Goal: Task Accomplishment & Management: Use online tool/utility

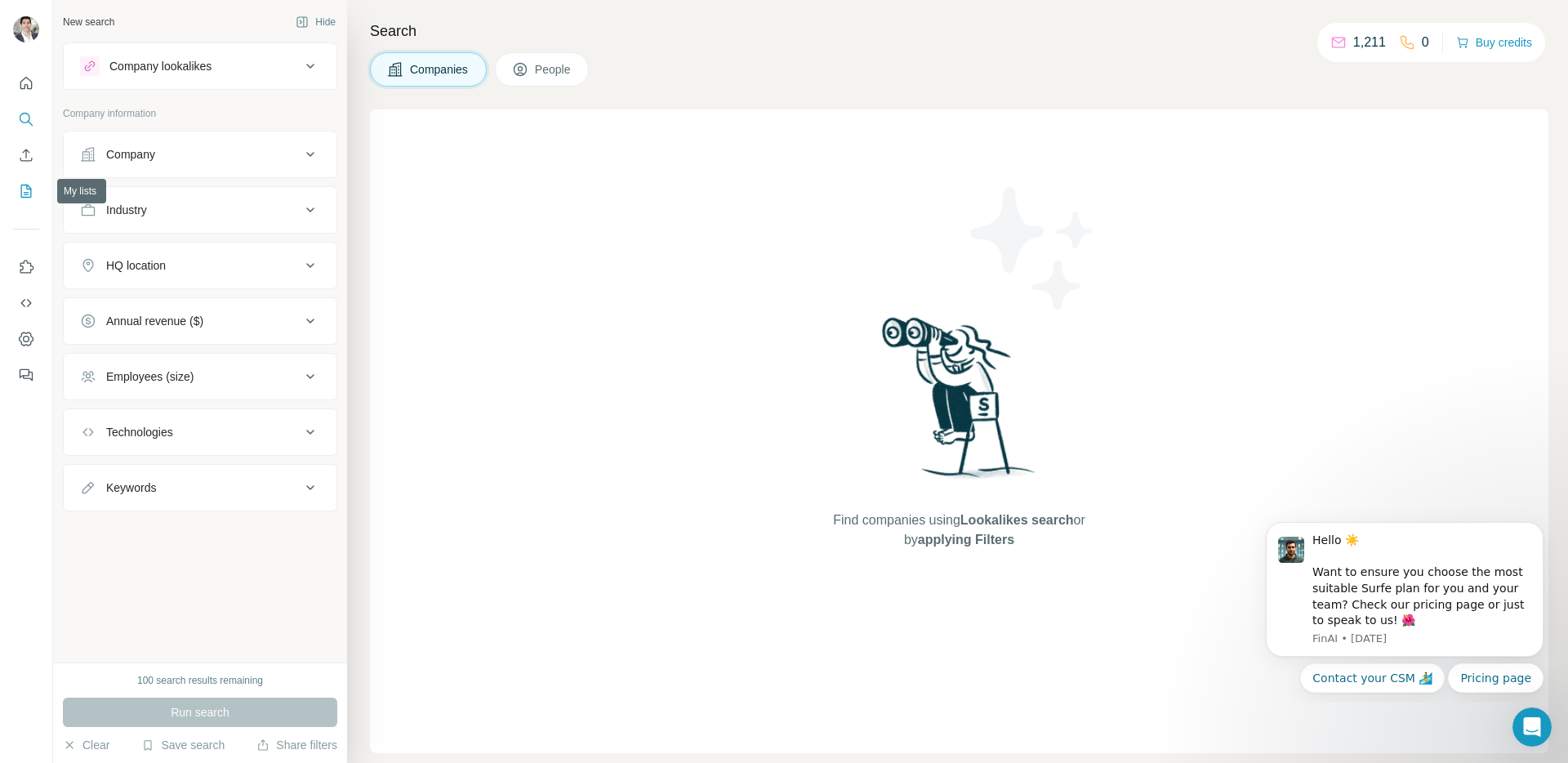
click at [27, 188] on icon "My lists" at bounding box center [26, 191] width 16 height 16
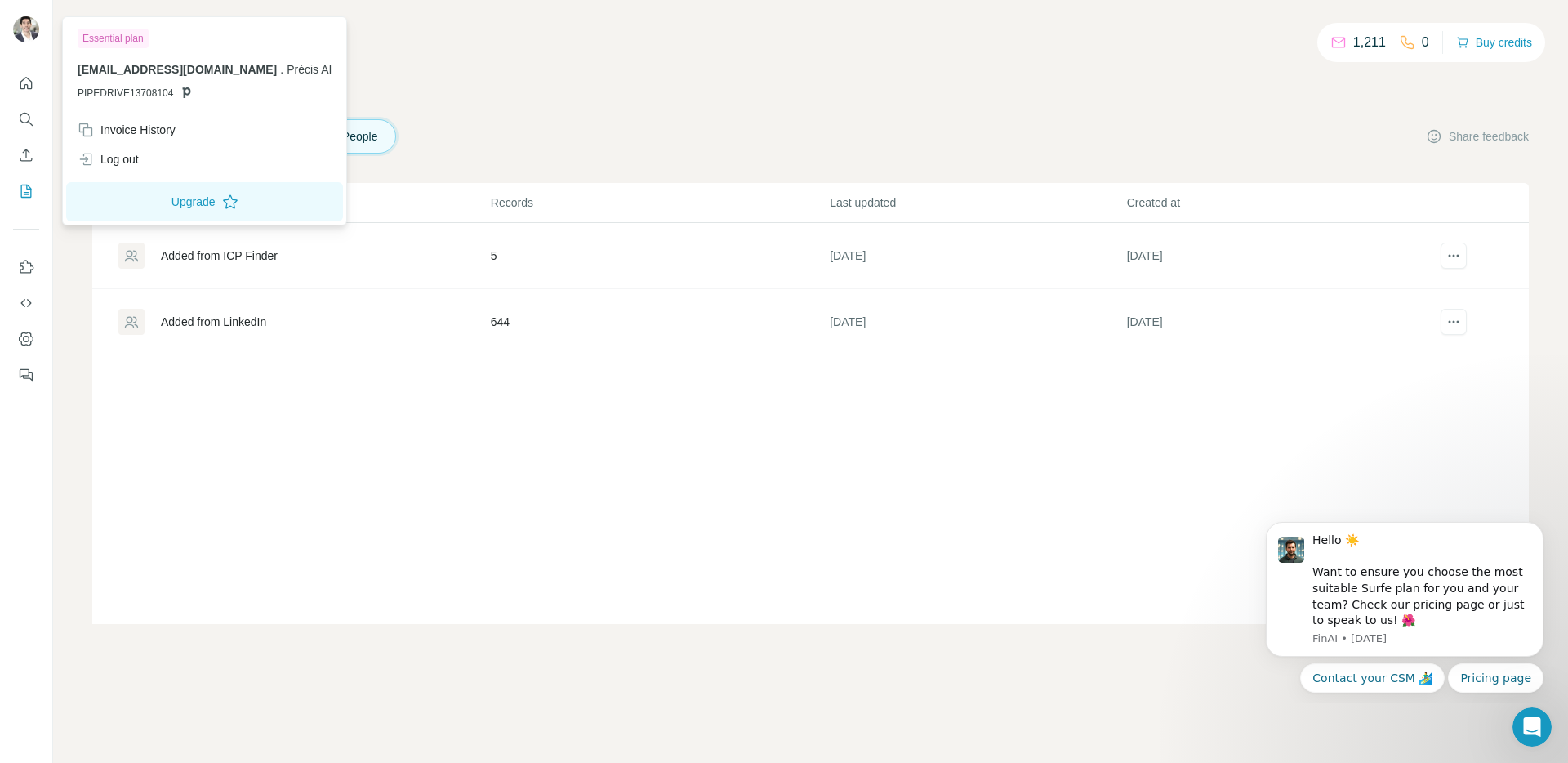
click at [32, 19] on img at bounding box center [26, 29] width 26 height 26
click at [11, 354] on div at bounding box center [26, 224] width 52 height 331
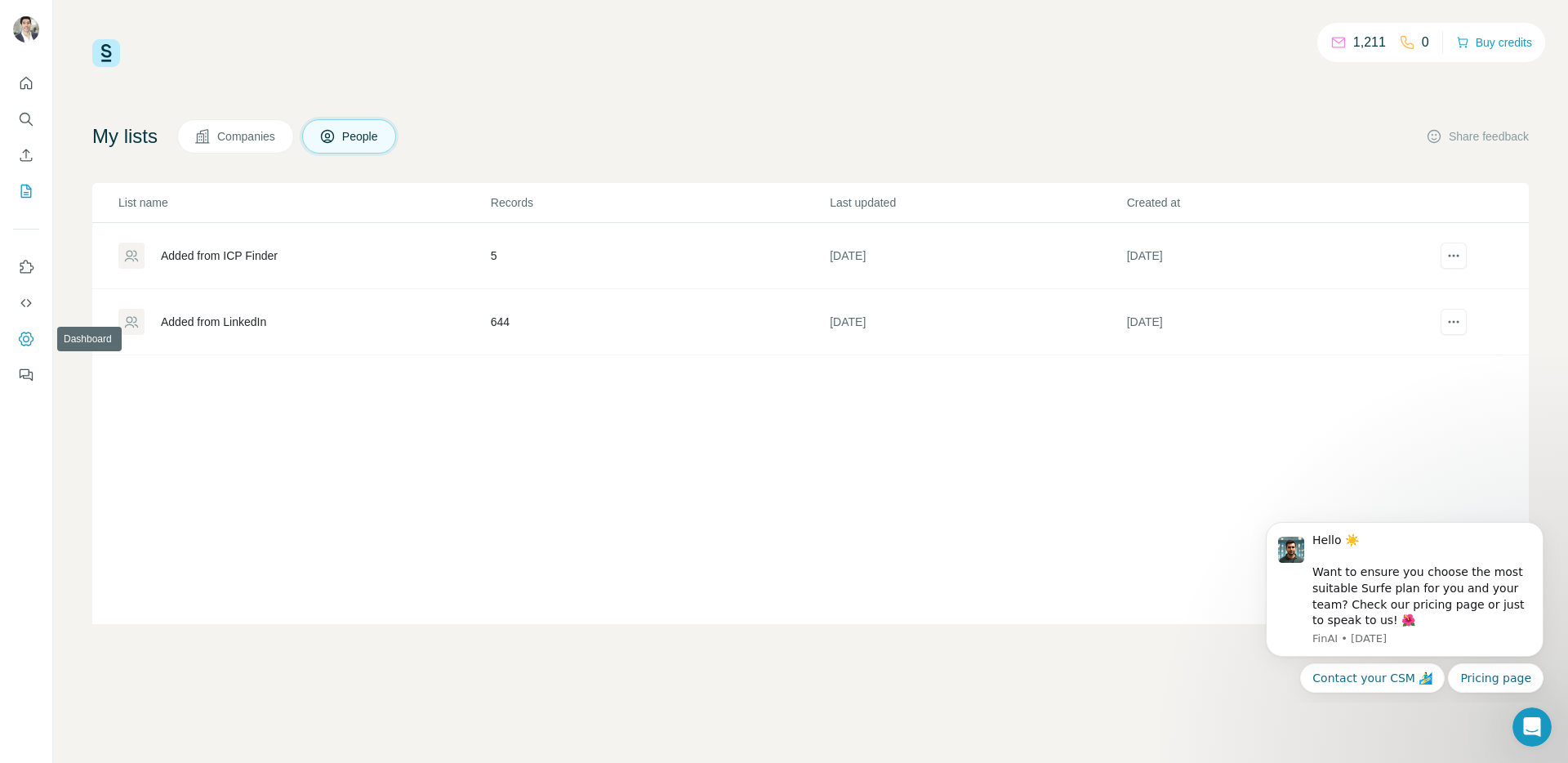
click at [23, 338] on icon "Dashboard" at bounding box center [26, 339] width 6 height 6
click at [108, 54] on img at bounding box center [106, 53] width 27 height 27
click at [21, 121] on icon "Search" at bounding box center [25, 118] width 11 height 11
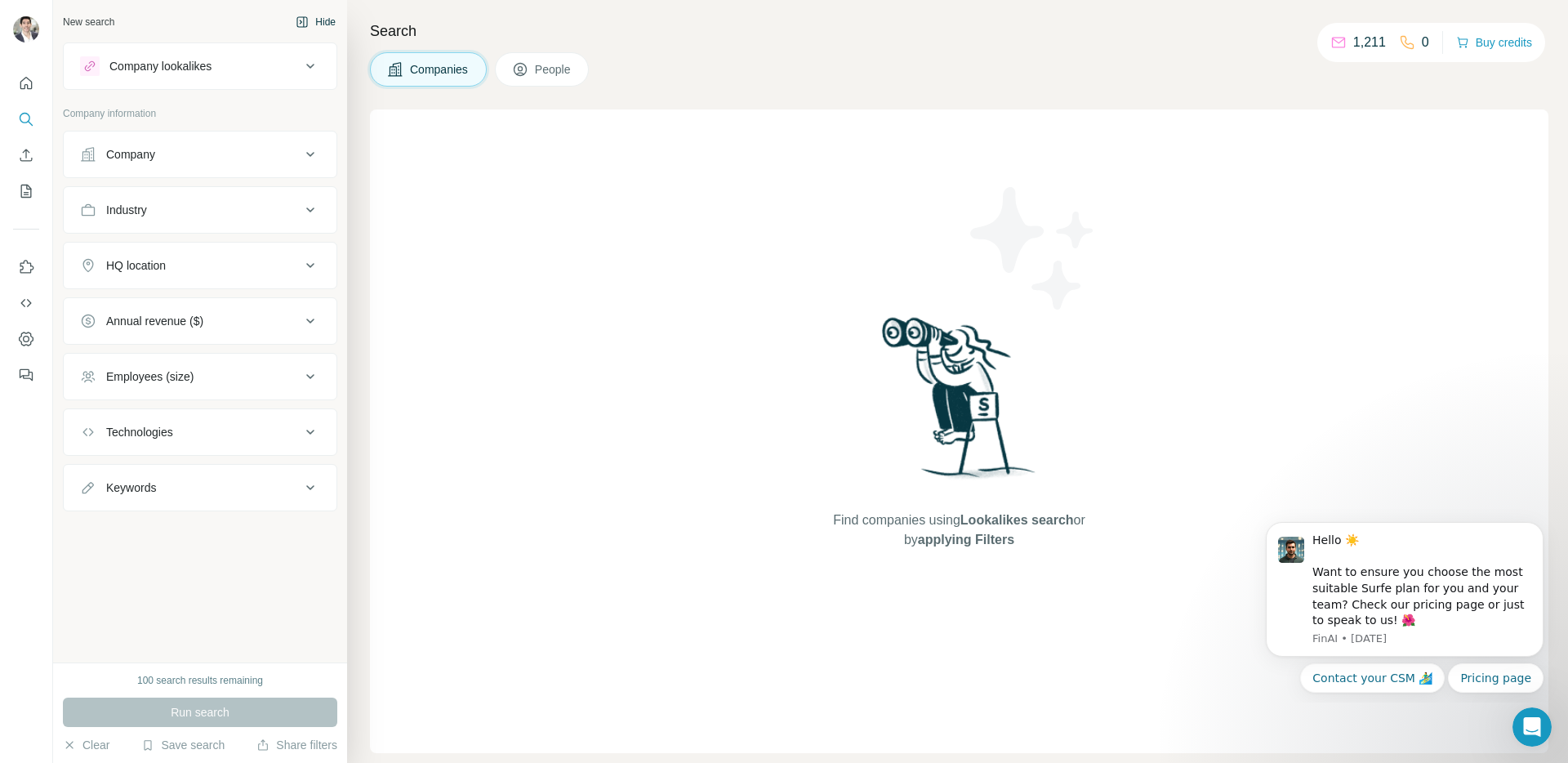
click at [324, 15] on button "Hide" at bounding box center [315, 22] width 63 height 25
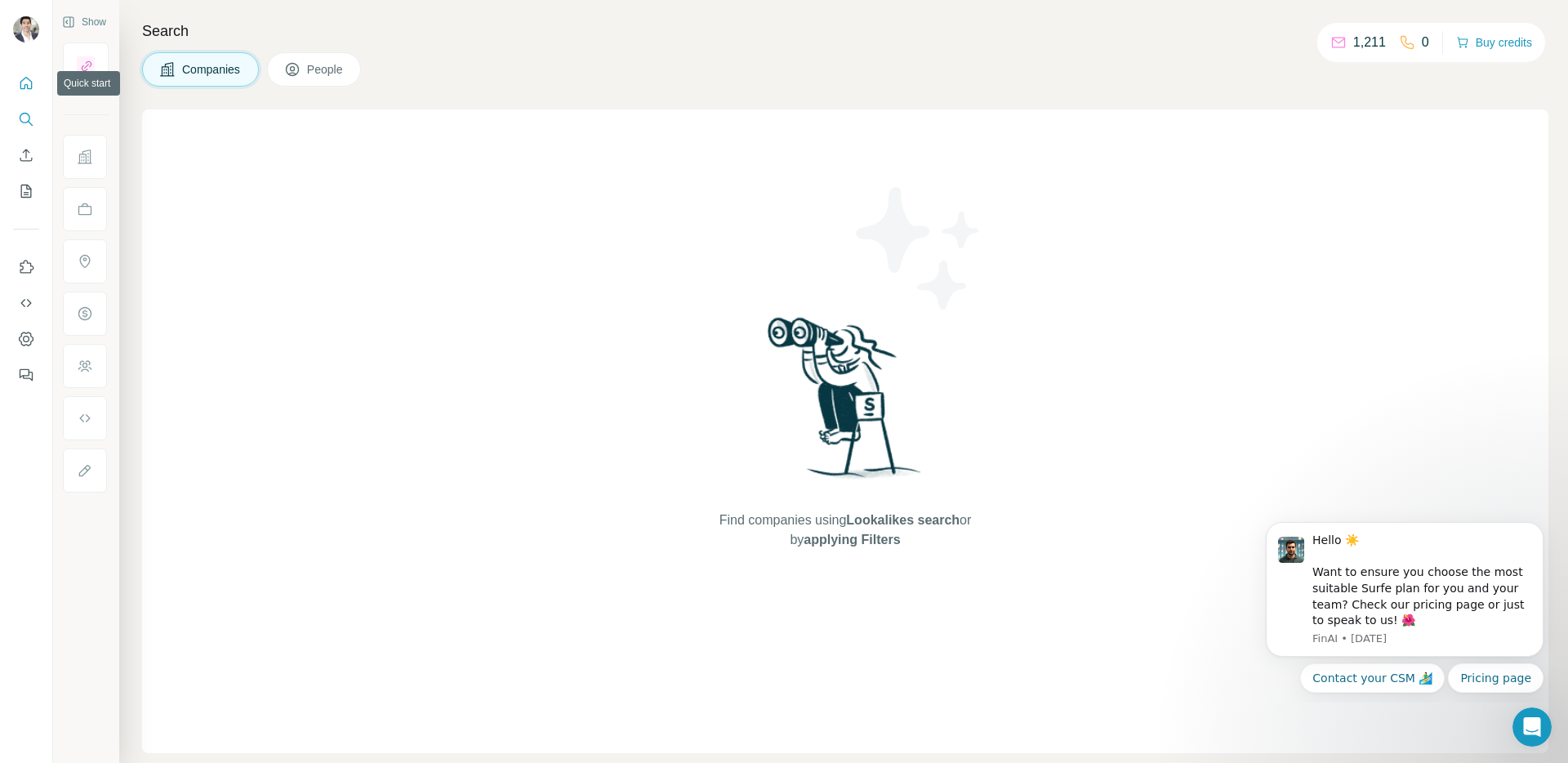
click at [26, 82] on icon "Quick start" at bounding box center [26, 83] width 16 height 16
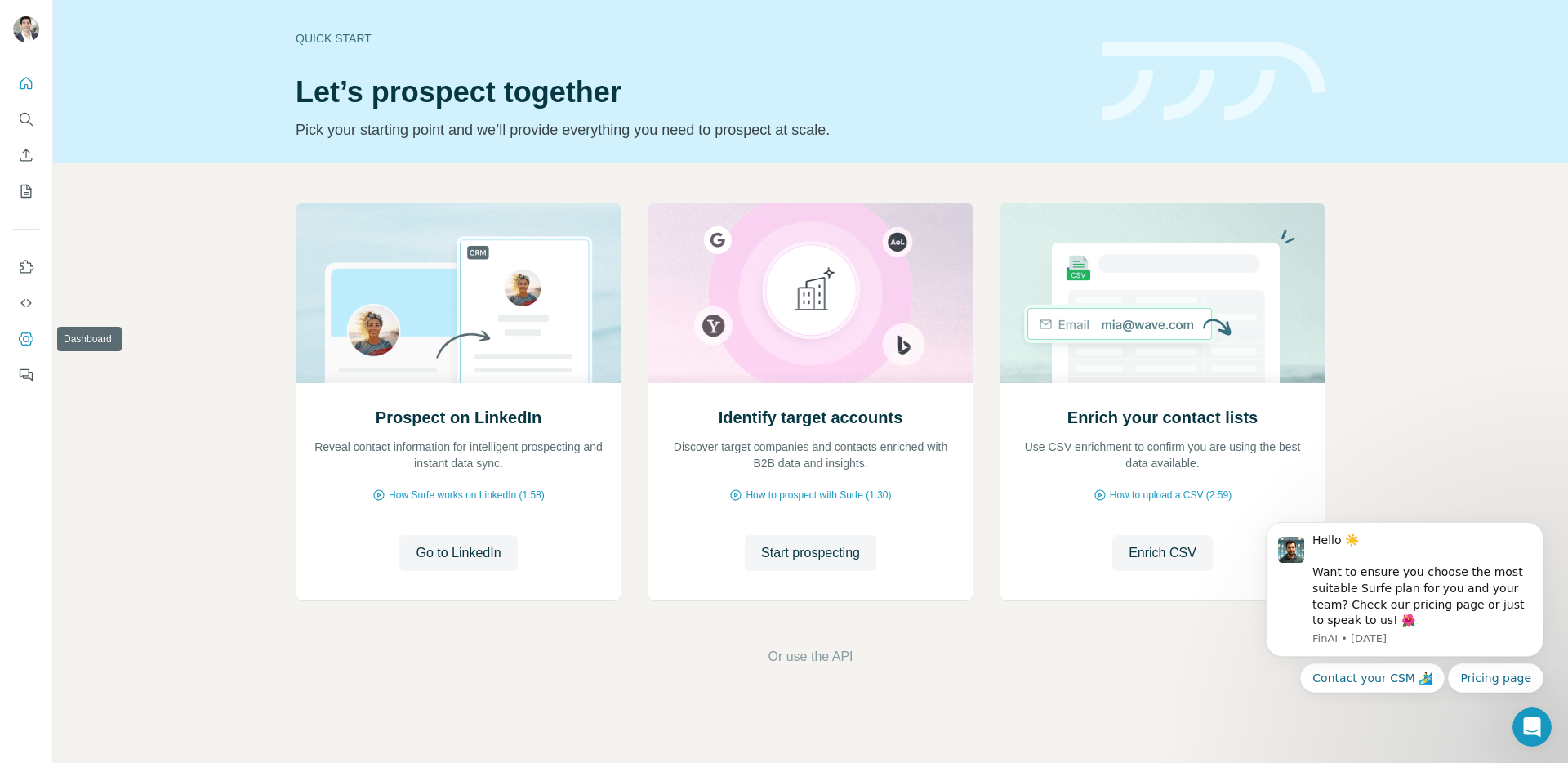
click at [25, 340] on icon "Dashboard" at bounding box center [26, 339] width 16 height 16
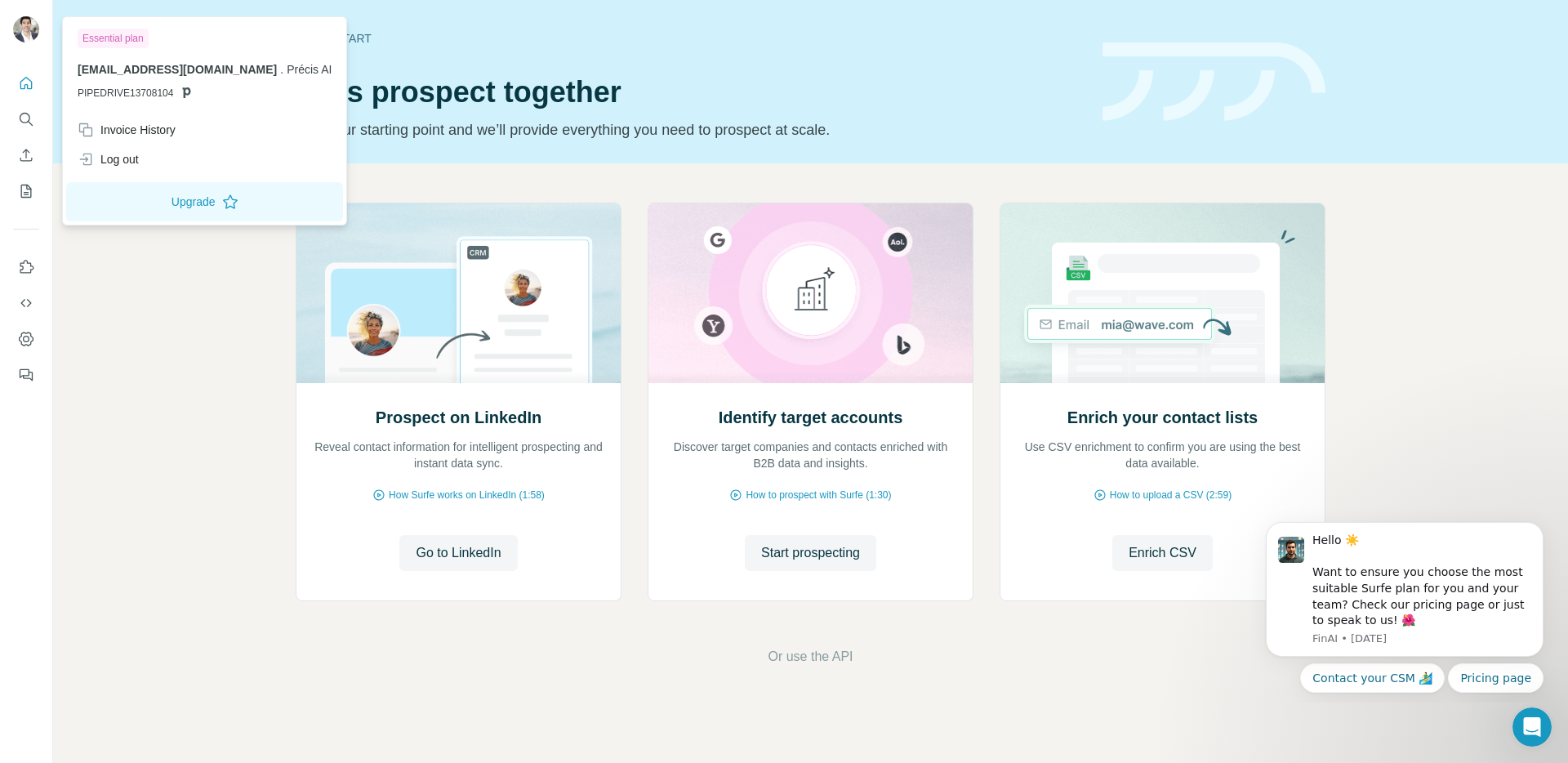
click at [135, 90] on span "PIPEDRIVE13708104" at bounding box center [125, 93] width 96 height 15
click at [210, 91] on p "PIPEDRIVE13708104" at bounding box center [205, 93] width 254 height 15
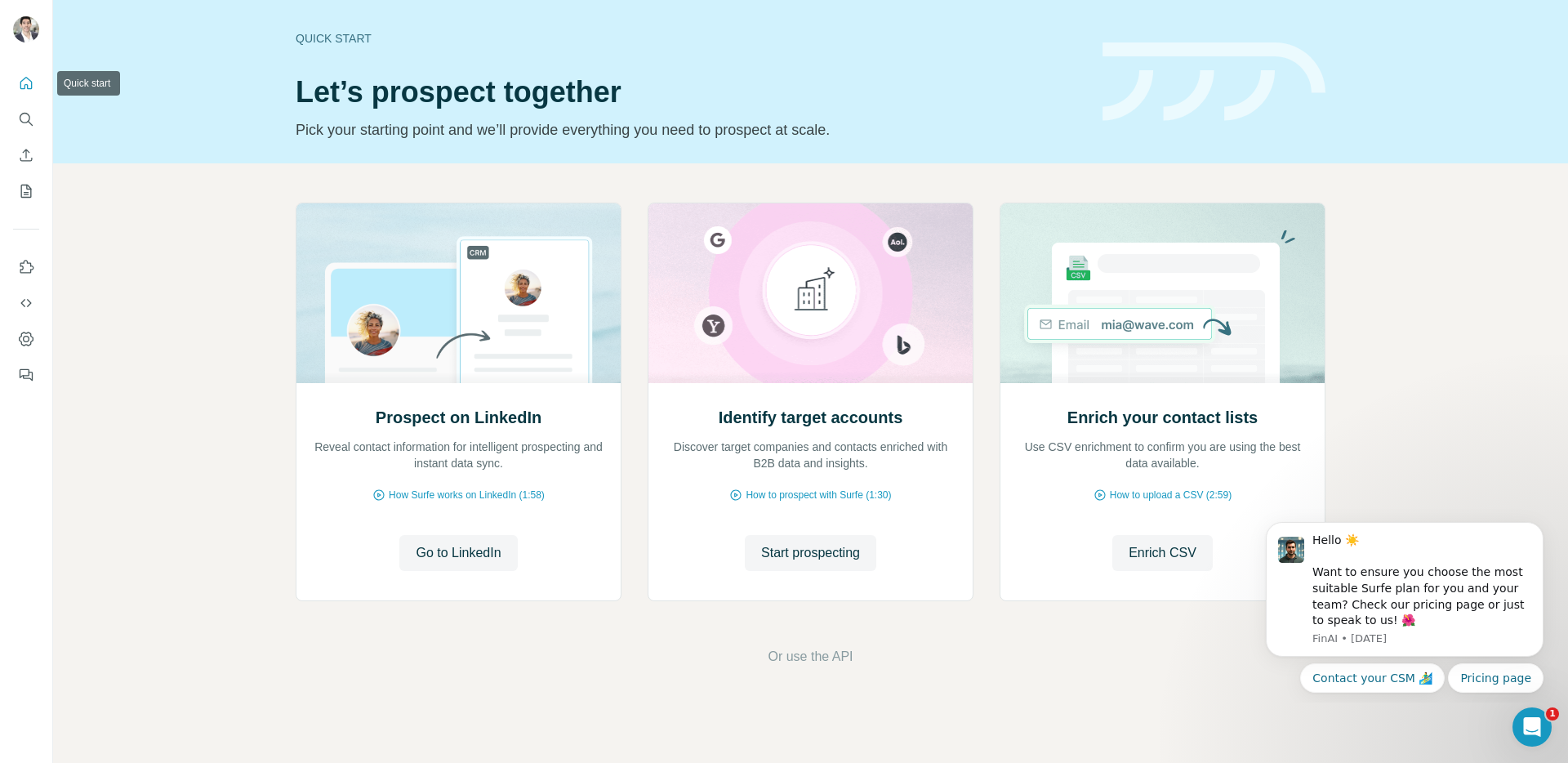
click at [29, 90] on icon "Quick start" at bounding box center [26, 83] width 16 height 16
click at [31, 342] on icon "Dashboard" at bounding box center [26, 338] width 15 height 14
click at [23, 127] on icon "Search" at bounding box center [26, 120] width 16 height 16
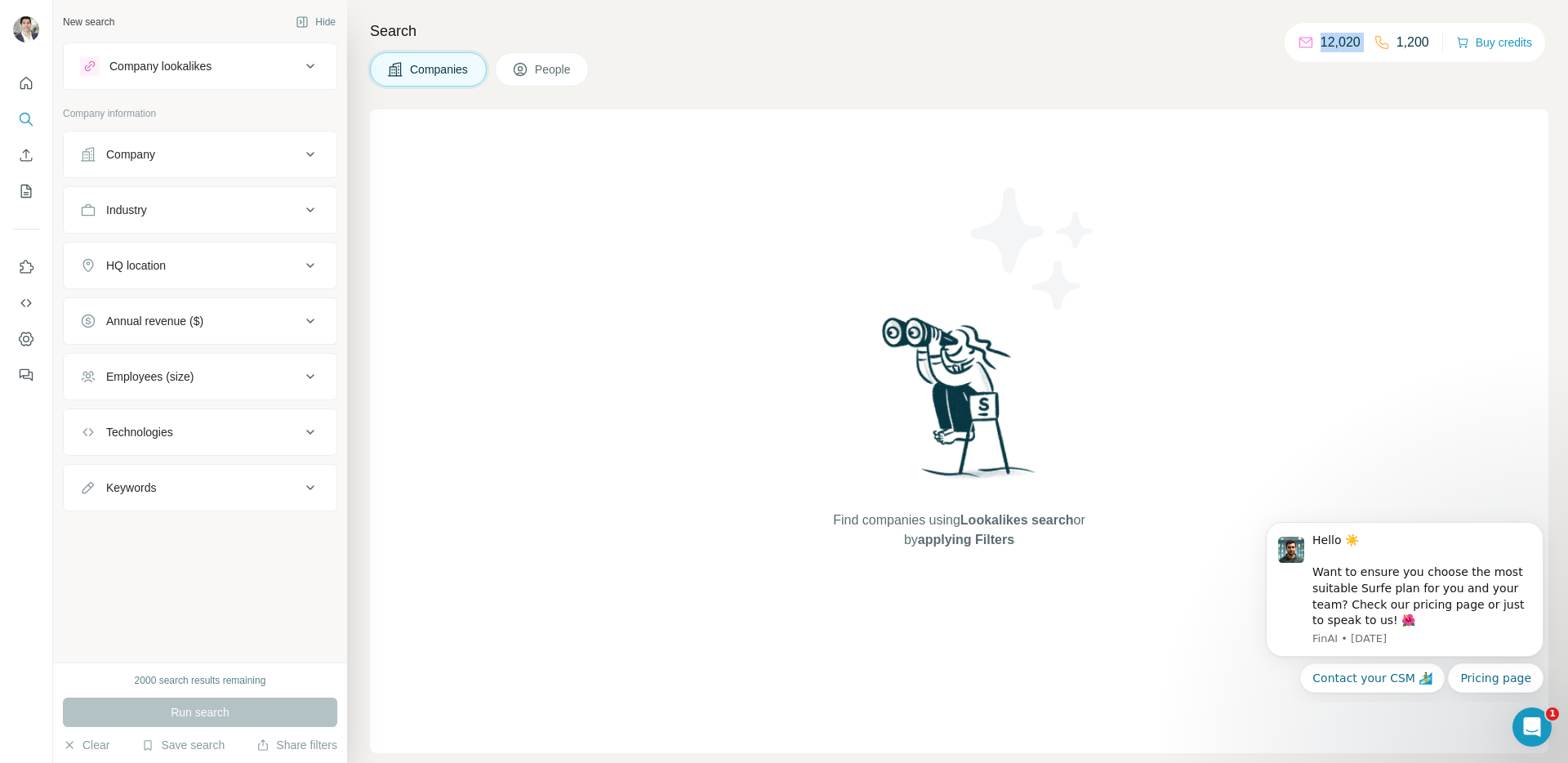
drag, startPoint x: 1392, startPoint y: 47, endPoint x: 1429, endPoint y: 46, distance: 37.0
click at [1429, 46] on div "12,020 1,200 Buy credits" at bounding box center [1415, 42] width 260 height 39
click at [1435, 321] on div "Find companies using Lookalikes search or by applying Filters" at bounding box center [959, 431] width 1178 height 644
click at [1396, 38] on p "1,200" at bounding box center [1413, 42] width 33 height 19
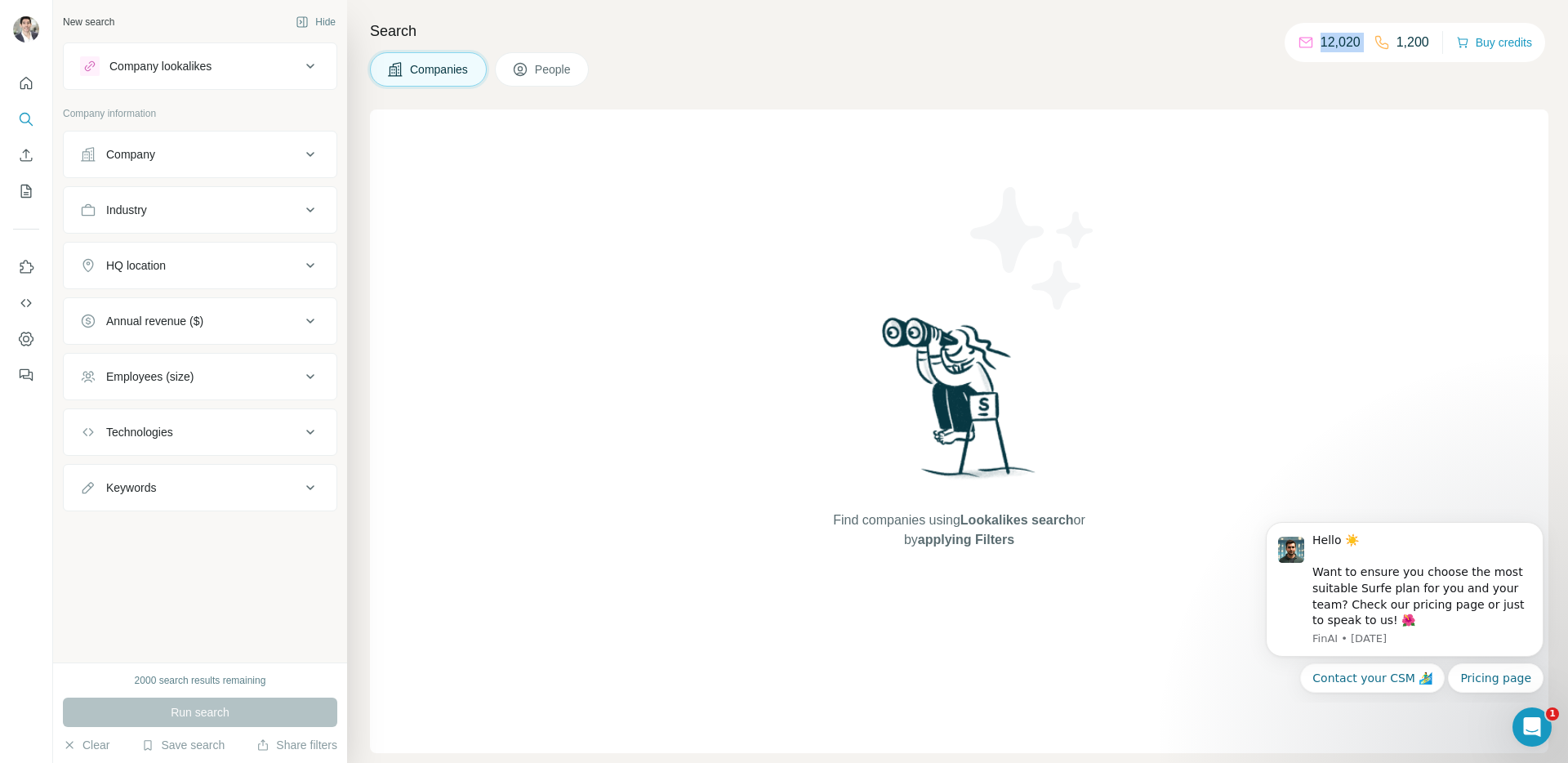
click at [1396, 38] on p "1,200" at bounding box center [1413, 42] width 33 height 19
click at [273, 199] on button "Industry" at bounding box center [200, 209] width 273 height 39
click at [273, 199] on button "Industry" at bounding box center [200, 213] width 273 height 46
click at [29, 188] on icon "My lists" at bounding box center [26, 191] width 11 height 13
